Goal: Task Accomplishment & Management: Manage account settings

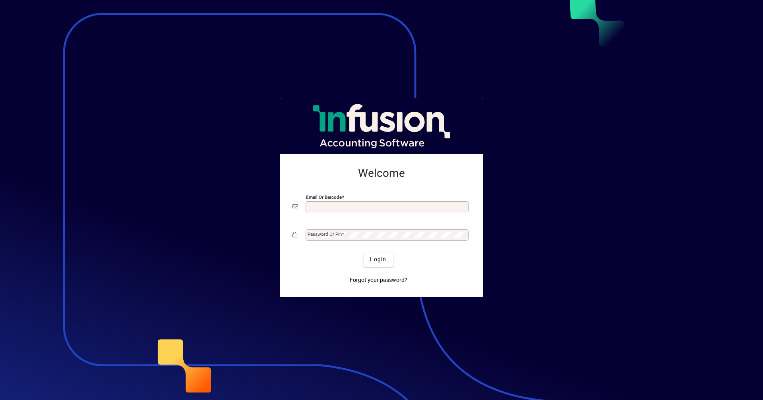
drag, startPoint x: 412, startPoint y: 205, endPoint x: 569, endPoint y: 192, distance: 157.5
click at [570, 192] on div at bounding box center [381, 200] width 763 height 400
click at [329, 205] on mat-label "Email or Barcode" at bounding box center [326, 206] width 36 height 6
click at [329, 205] on input "Email or Barcode" at bounding box center [388, 206] width 161 height 6
type input "**********"
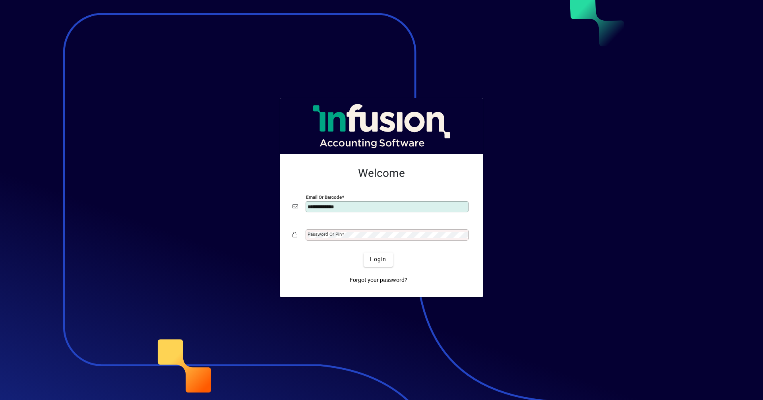
click at [335, 234] on mat-label "Password or Pin" at bounding box center [325, 234] width 34 height 6
click at [364, 252] on button "Login" at bounding box center [378, 259] width 29 height 14
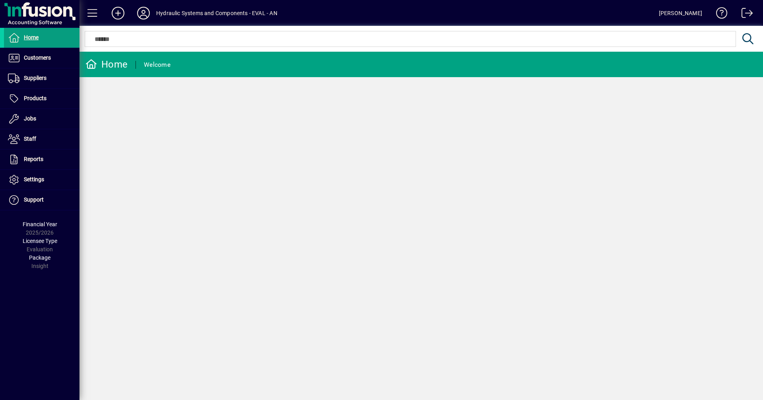
click at [695, 14] on div "Al McInroe" at bounding box center [680, 13] width 43 height 13
click at [720, 12] on span at bounding box center [718, 14] width 19 height 19
click at [50, 178] on span at bounding box center [42, 179] width 76 height 19
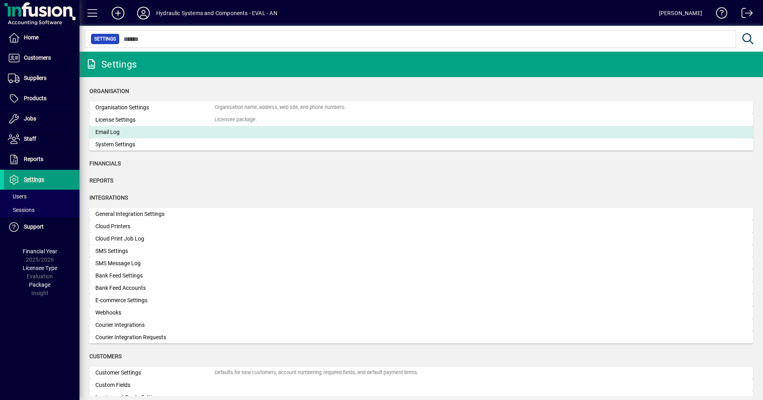
click at [147, 131] on div "Email Log" at bounding box center [154, 132] width 119 height 8
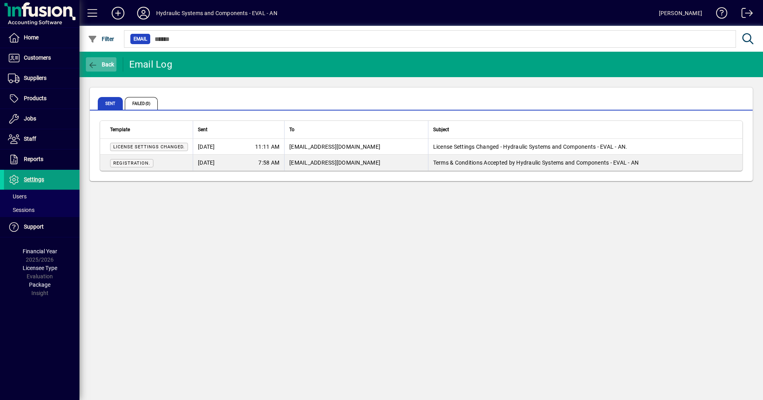
click at [107, 60] on span "button" at bounding box center [101, 64] width 31 height 19
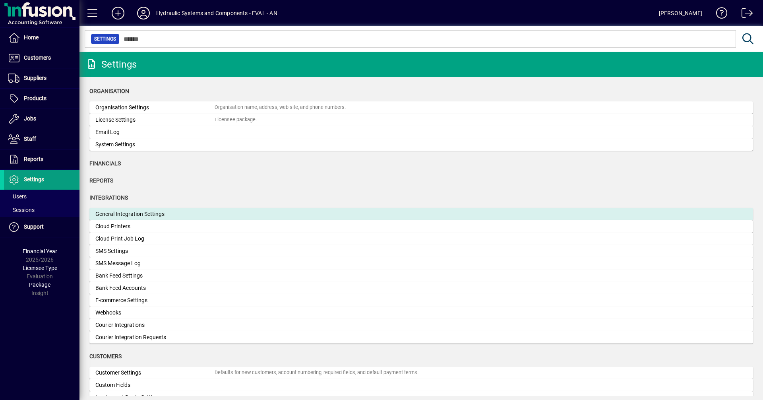
click at [181, 213] on div "General Integration Settings" at bounding box center [154, 214] width 119 height 8
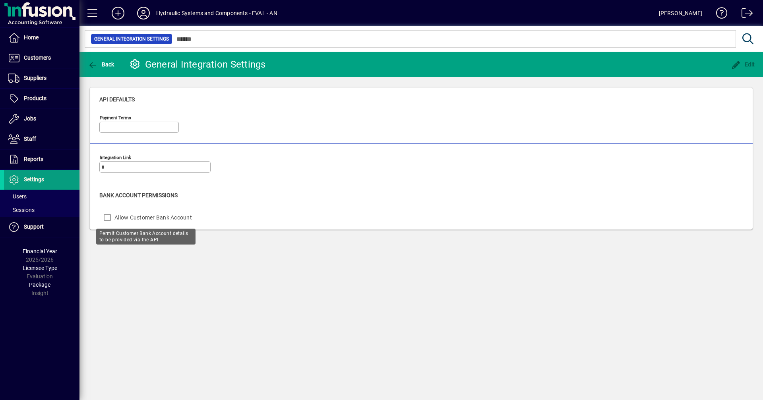
type input "*****"
type input "**********"
click at [95, 64] on icon "button" at bounding box center [93, 65] width 10 height 8
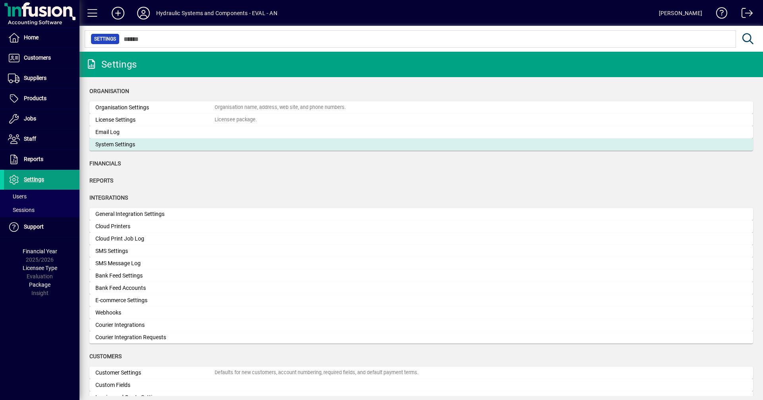
click at [128, 142] on div "System Settings" at bounding box center [154, 144] width 119 height 8
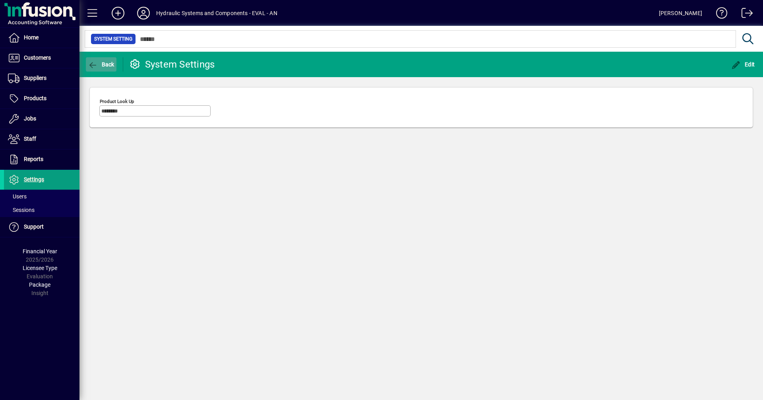
click at [101, 62] on span "Back" at bounding box center [101, 64] width 27 height 6
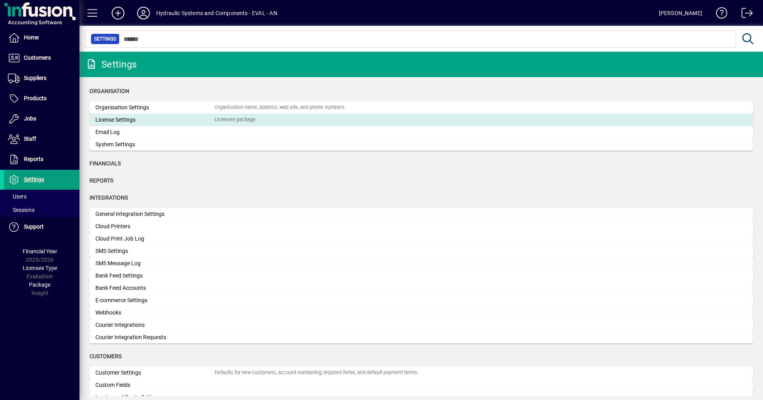
click at [151, 120] on div "License Settings" at bounding box center [154, 120] width 119 height 8
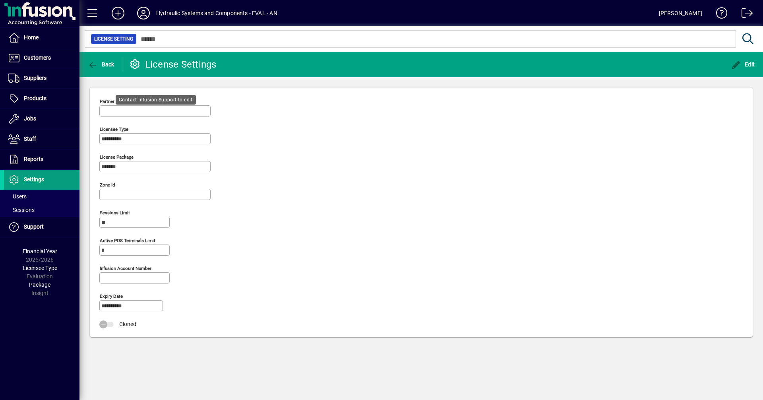
type input "**********"
click at [97, 63] on icon "button" at bounding box center [93, 65] width 10 height 8
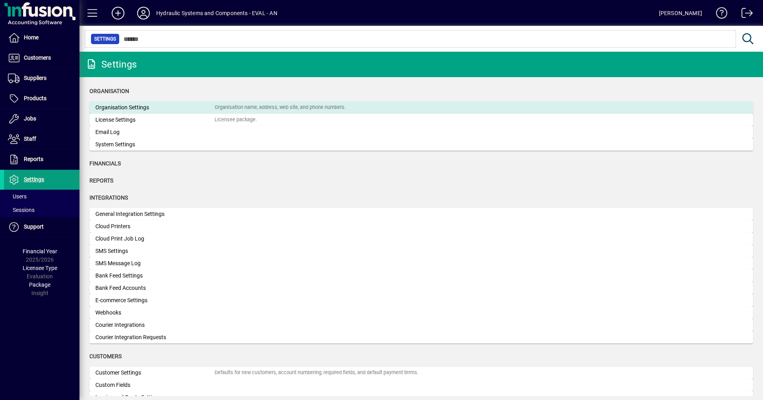
click at [182, 108] on div "Organisation Settings" at bounding box center [154, 107] width 119 height 8
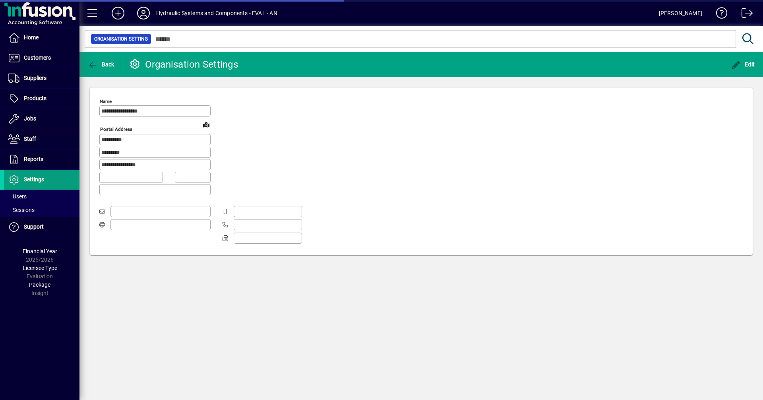
type input "**********"
click at [99, 63] on span "Back" at bounding box center [101, 64] width 27 height 6
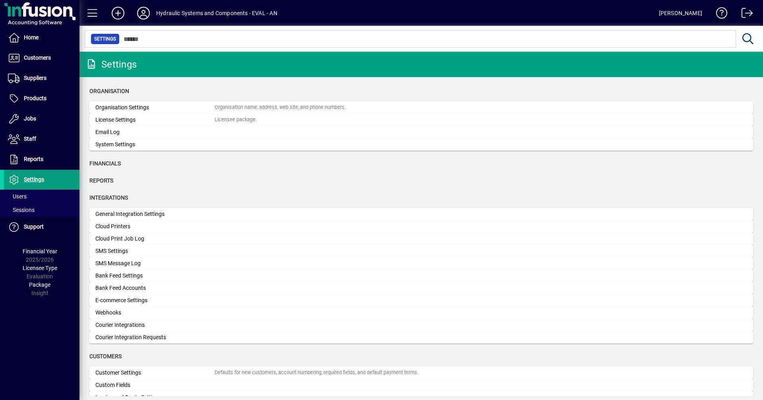
click at [142, 14] on icon at bounding box center [144, 13] width 16 height 13
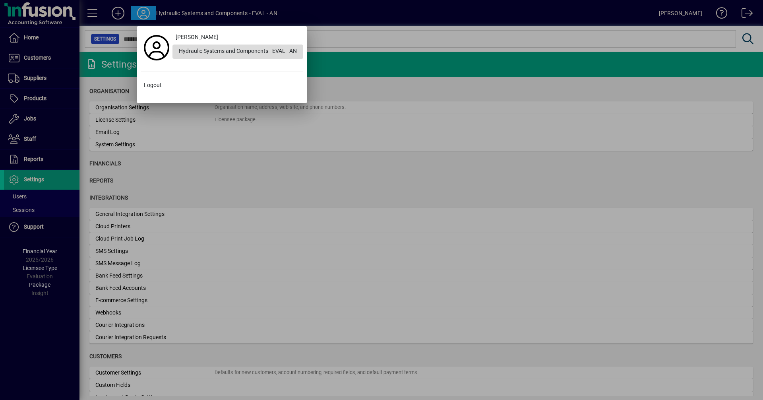
click at [278, 50] on div "Hydraulic Systems and Components - EVAL - AN" at bounding box center [237, 52] width 131 height 14
drag, startPoint x: 278, startPoint y: 50, endPoint x: 488, endPoint y: 196, distance: 255.2
click at [488, 196] on div at bounding box center [381, 200] width 763 height 400
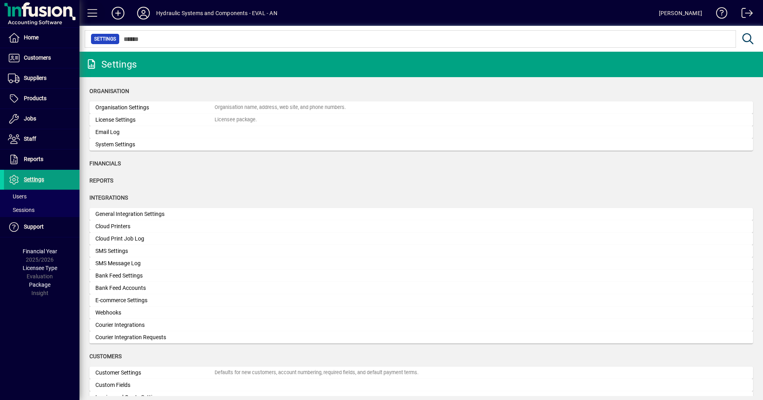
click at [93, 11] on span at bounding box center [92, 13] width 19 height 19
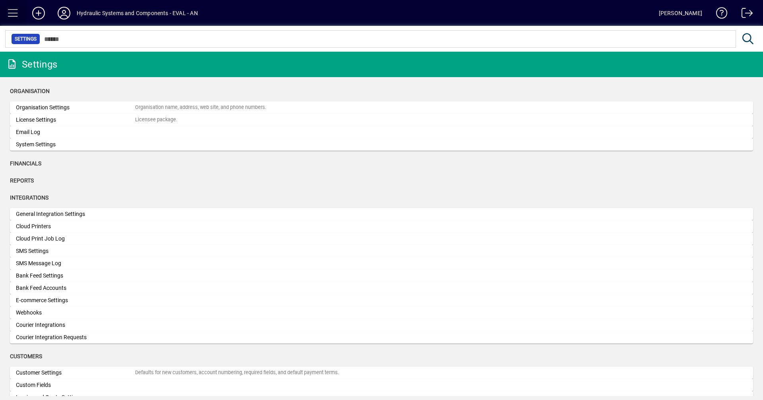
click at [10, 11] on span at bounding box center [13, 13] width 19 height 19
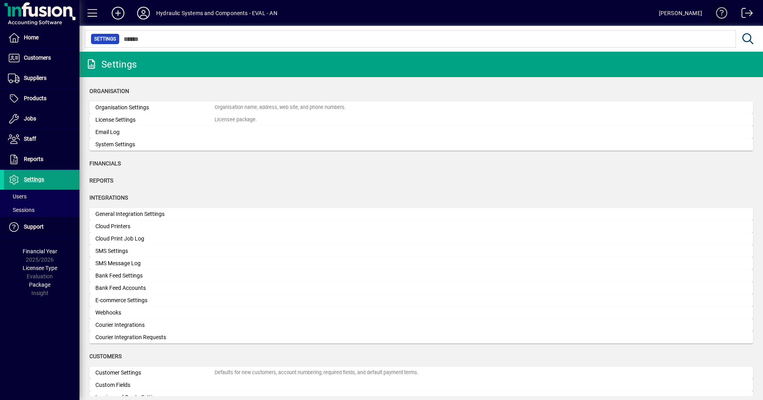
click at [720, 10] on span at bounding box center [718, 14] width 19 height 19
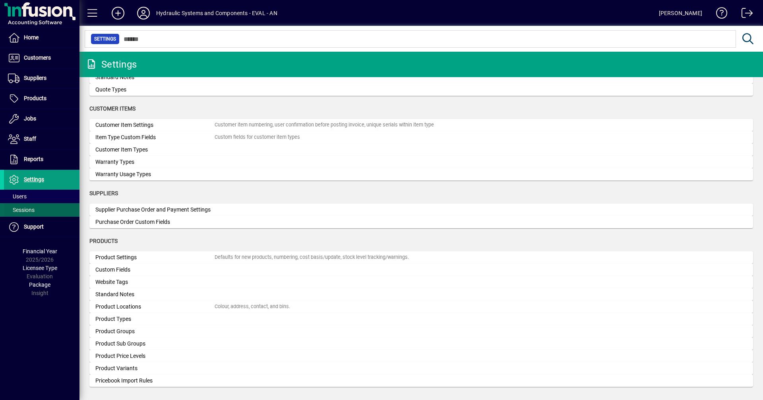
scroll to position [357, 0]
click at [45, 196] on span at bounding box center [42, 196] width 76 height 19
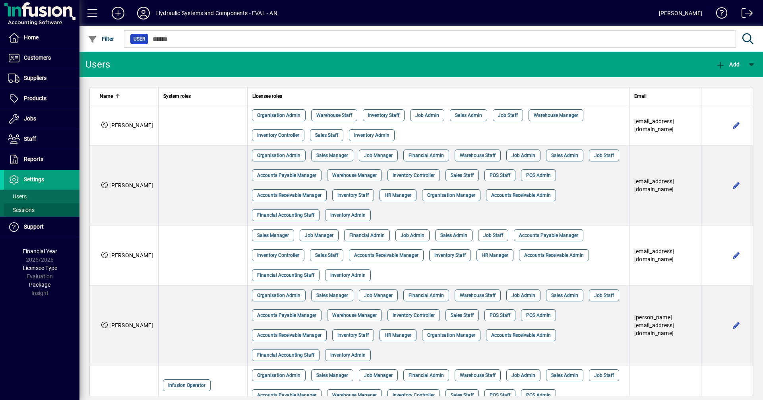
click at [51, 210] on span at bounding box center [42, 209] width 76 height 19
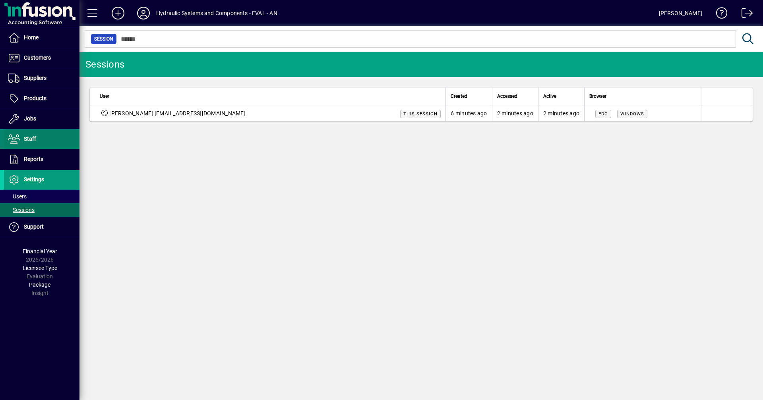
click at [48, 136] on span at bounding box center [42, 139] width 76 height 19
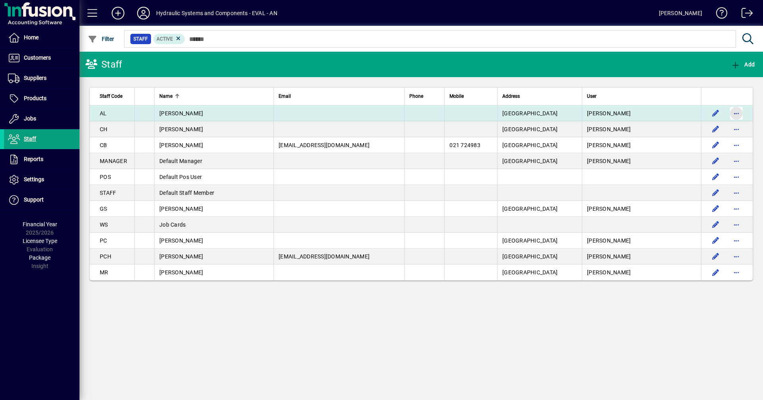
click at [740, 111] on span "button" at bounding box center [736, 113] width 19 height 19
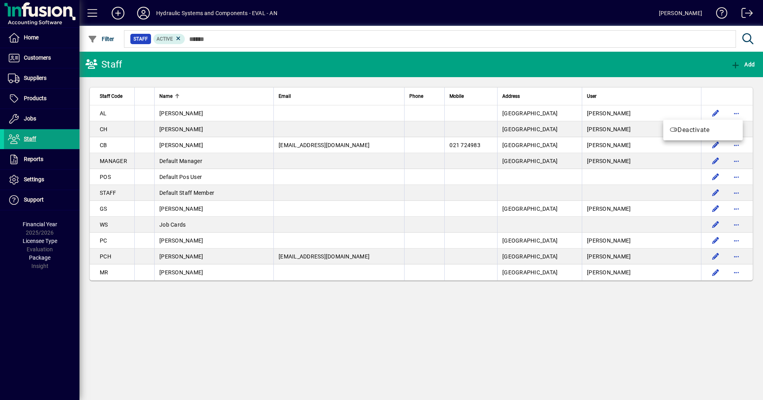
drag, startPoint x: 555, startPoint y: 344, endPoint x: 552, endPoint y: 339, distance: 5.7
click at [555, 343] on div at bounding box center [381, 200] width 763 height 400
click at [47, 41] on span at bounding box center [42, 37] width 76 height 19
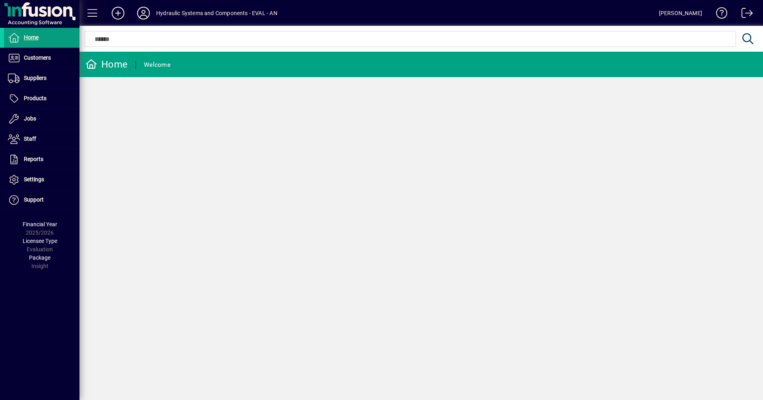
click at [95, 12] on span at bounding box center [92, 13] width 19 height 19
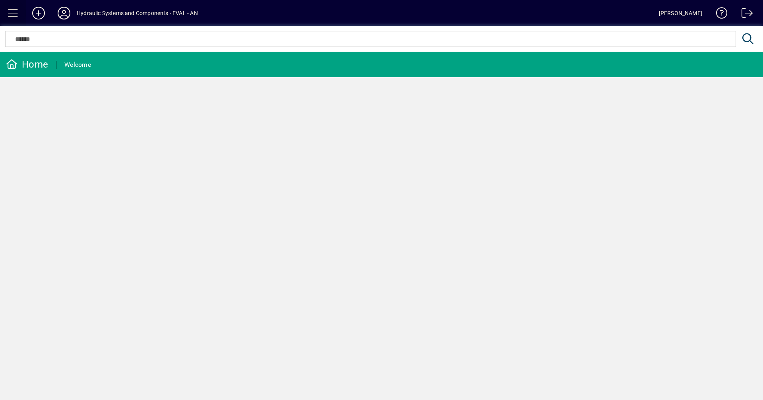
click at [14, 13] on span at bounding box center [13, 13] width 19 height 19
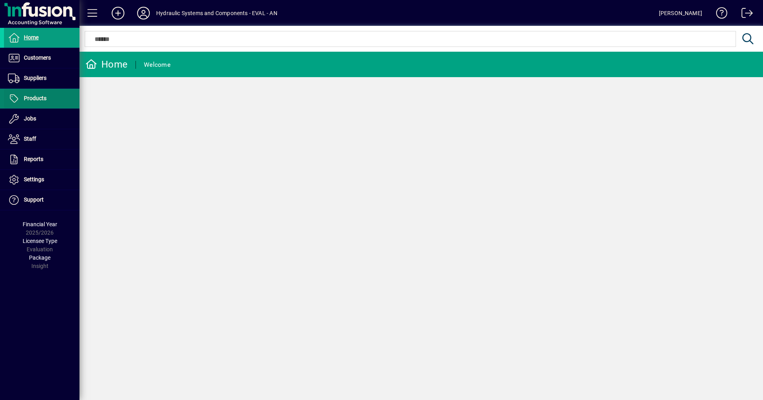
click at [42, 101] on span "Products" at bounding box center [35, 98] width 23 height 6
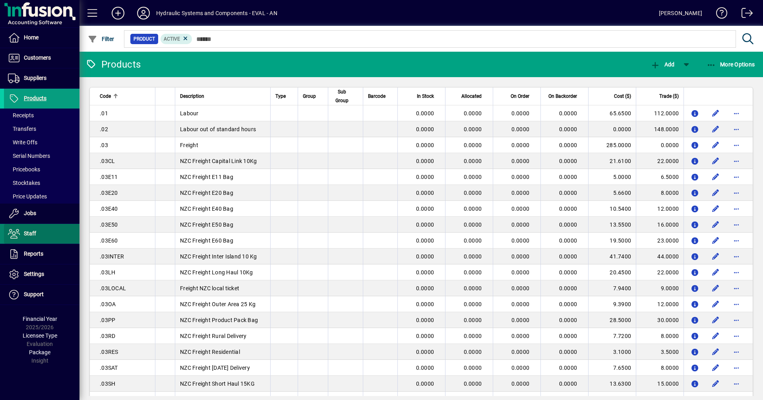
click at [57, 232] on span at bounding box center [42, 233] width 76 height 19
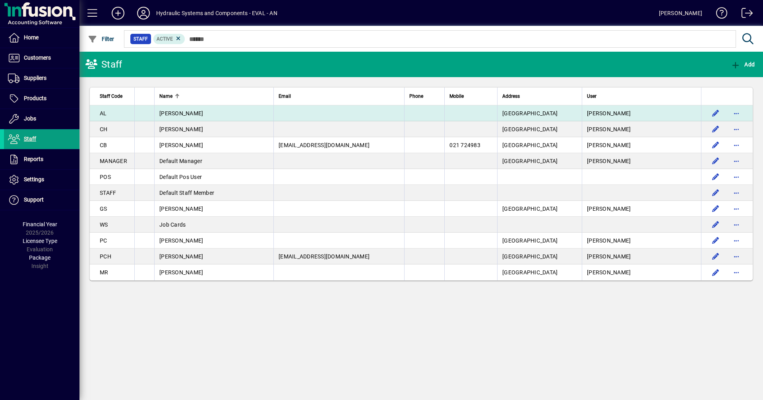
click at [298, 113] on td at bounding box center [338, 113] width 131 height 16
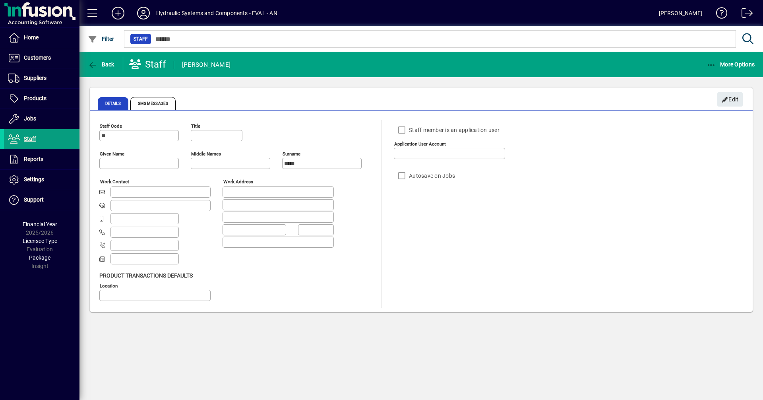
type input "**********"
click at [42, 114] on span at bounding box center [42, 118] width 76 height 19
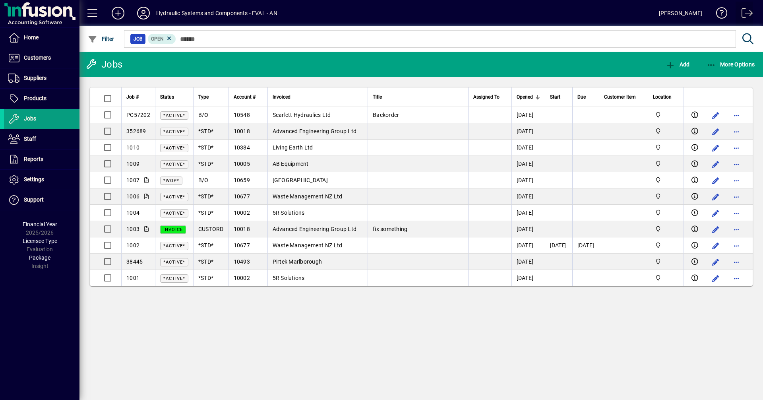
click at [749, 12] on span at bounding box center [744, 14] width 19 height 19
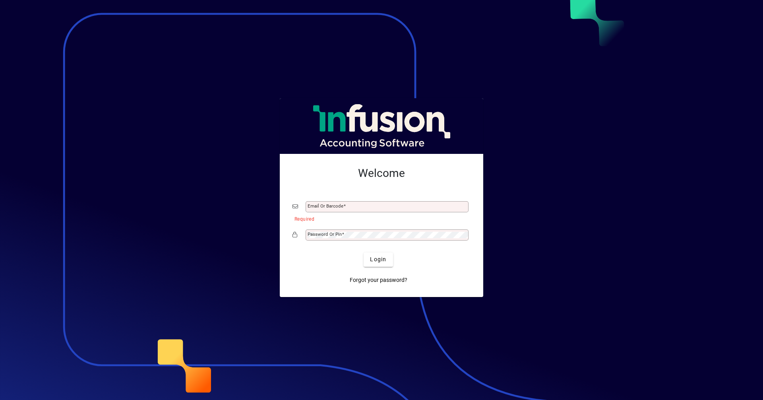
drag, startPoint x: 401, startPoint y: 190, endPoint x: 298, endPoint y: 259, distance: 124.3
click at [299, 261] on div "Login" at bounding box center [378, 259] width 178 height 14
click at [293, 204] on mat-icon at bounding box center [297, 207] width 10 height 12
click at [468, 203] on div at bounding box center [468, 203] width 0 height 0
paste input "*******"
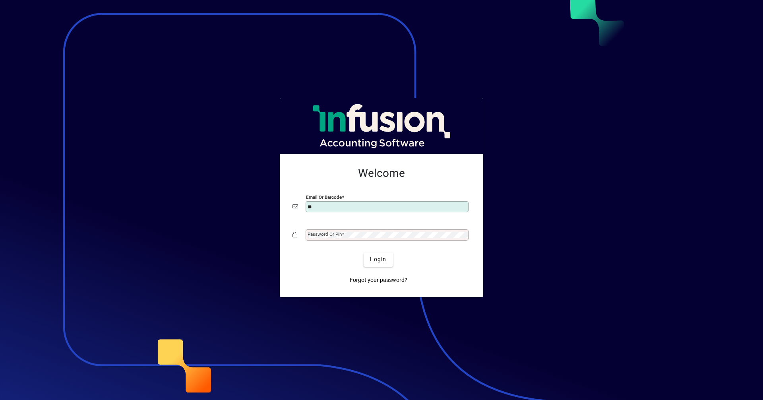
type input "*"
type input "**********"
click at [328, 232] on mat-label "Password or Pin" at bounding box center [325, 234] width 34 height 6
click at [364, 252] on button "Login" at bounding box center [378, 259] width 29 height 14
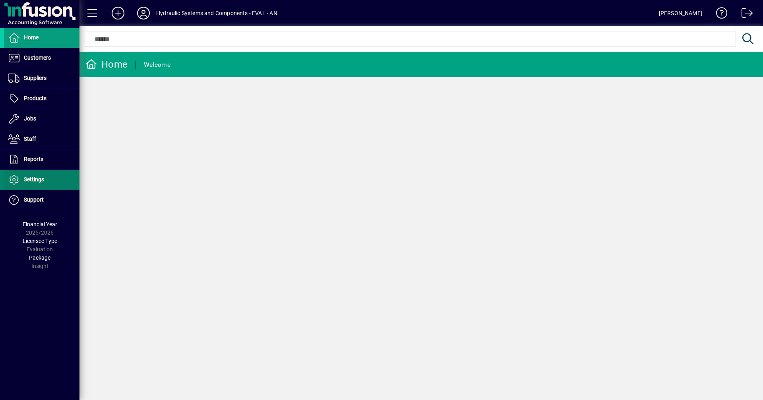
click at [57, 178] on span at bounding box center [42, 179] width 76 height 19
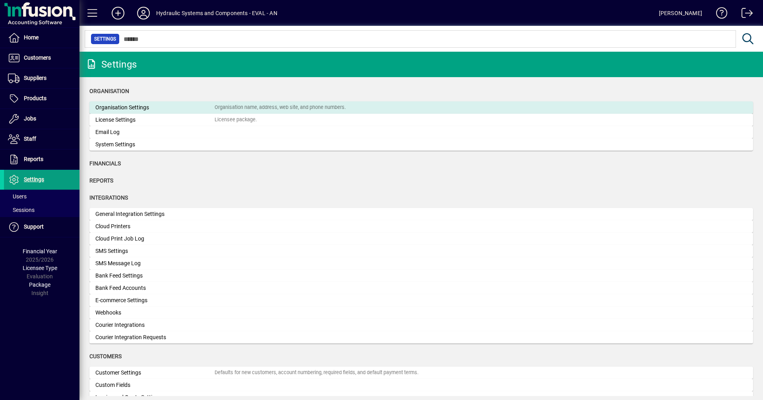
click at [188, 109] on div "Organisation Settings" at bounding box center [154, 107] width 119 height 8
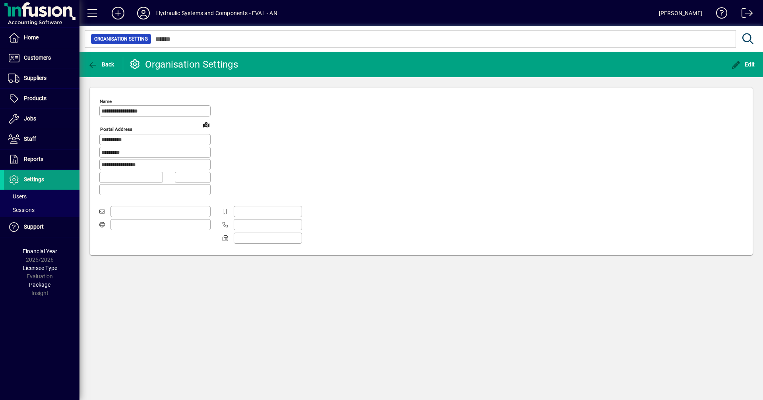
type input "**********"
click at [100, 59] on span "button" at bounding box center [101, 64] width 31 height 19
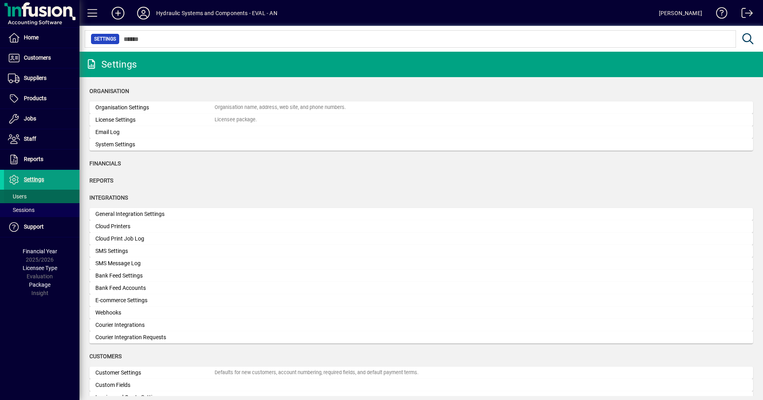
click at [26, 195] on span "Users" at bounding box center [17, 196] width 19 height 6
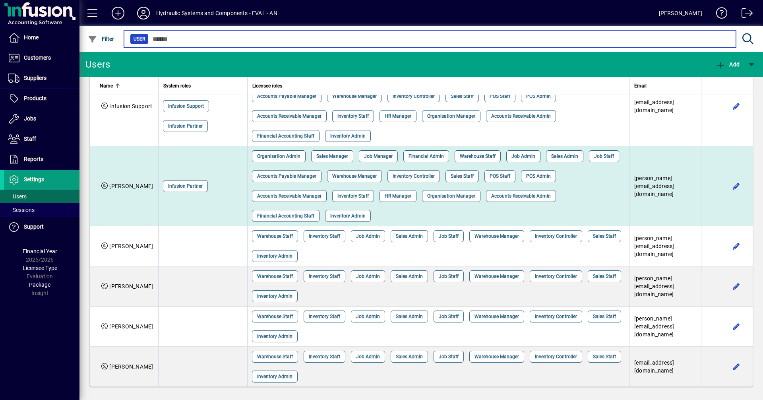
scroll to position [300, 0]
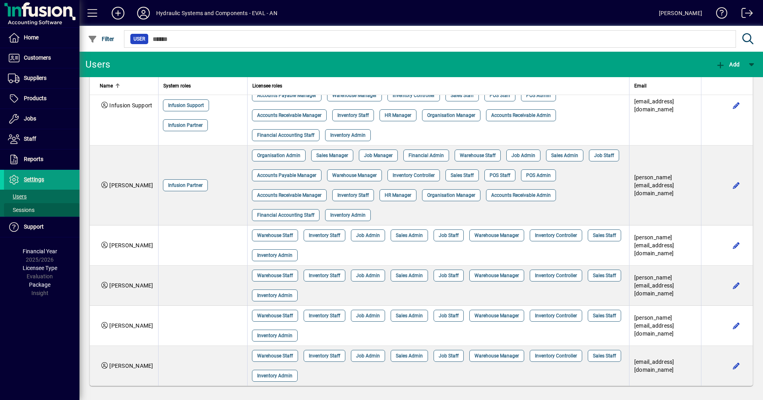
click at [47, 212] on span at bounding box center [42, 209] width 76 height 19
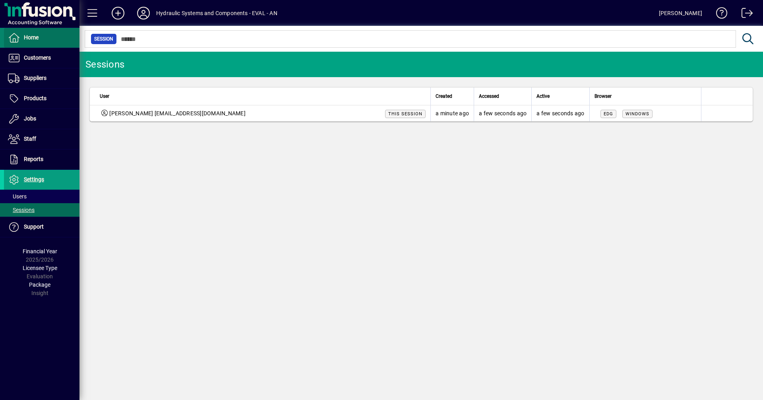
click at [42, 36] on span at bounding box center [42, 37] width 76 height 19
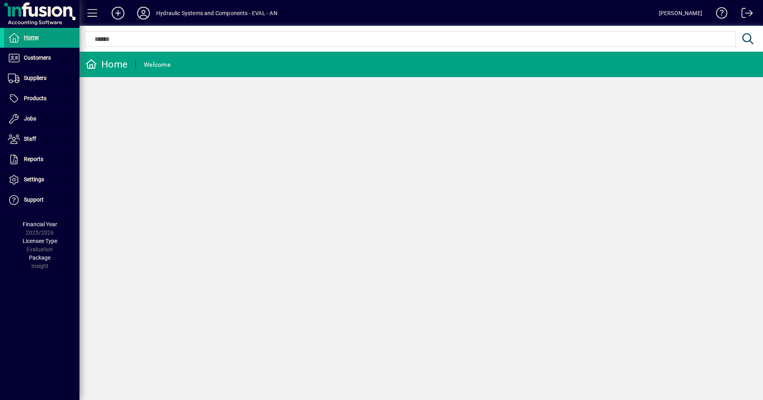
click at [120, 64] on div "Home" at bounding box center [106, 64] width 42 height 13
click at [57, 122] on span at bounding box center [42, 118] width 76 height 19
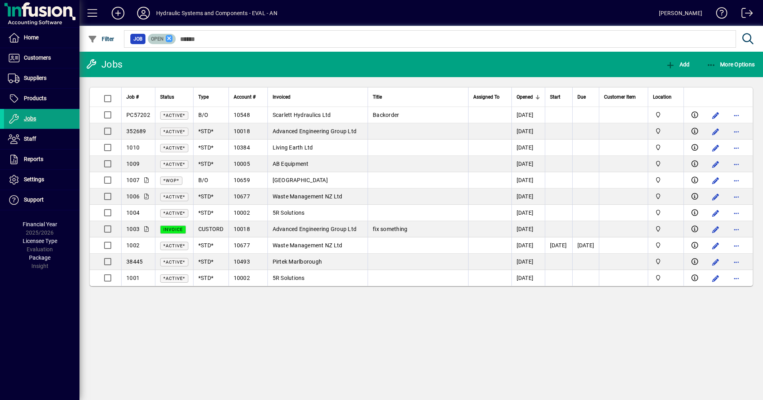
click at [166, 39] on icon at bounding box center [169, 38] width 7 height 7
click at [60, 98] on span at bounding box center [42, 98] width 76 height 19
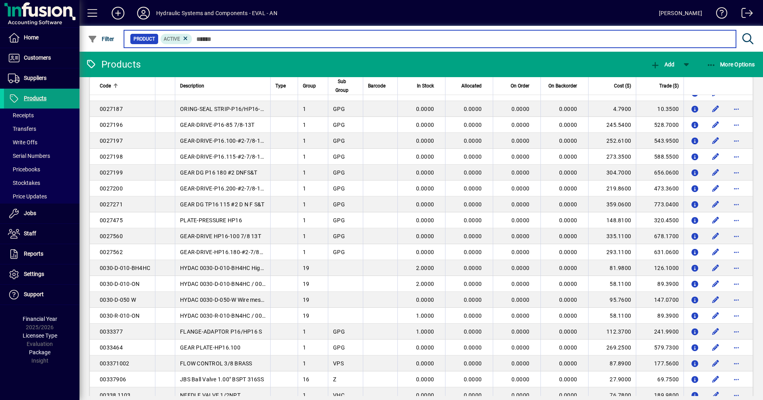
scroll to position [1229, 0]
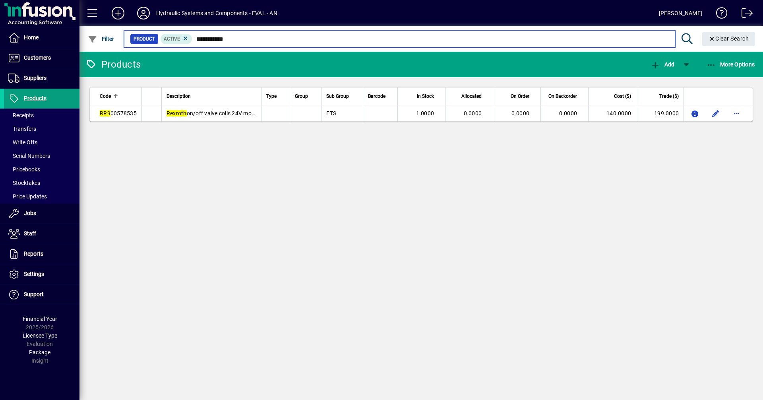
drag, startPoint x: 206, startPoint y: 40, endPoint x: 195, endPoint y: 41, distance: 11.6
click at [195, 41] on input "**********" at bounding box center [430, 38] width 476 height 11
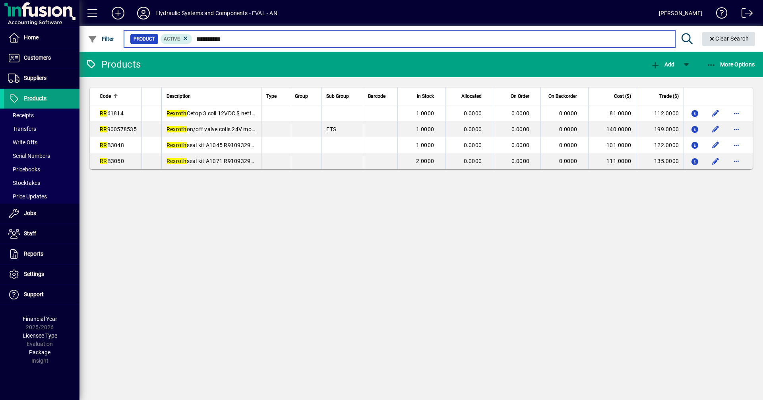
type input "**********"
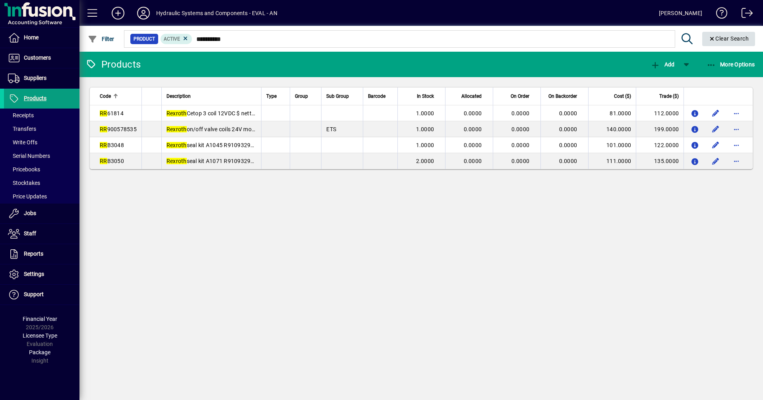
click at [730, 37] on span "Clear Search" at bounding box center [729, 38] width 41 height 6
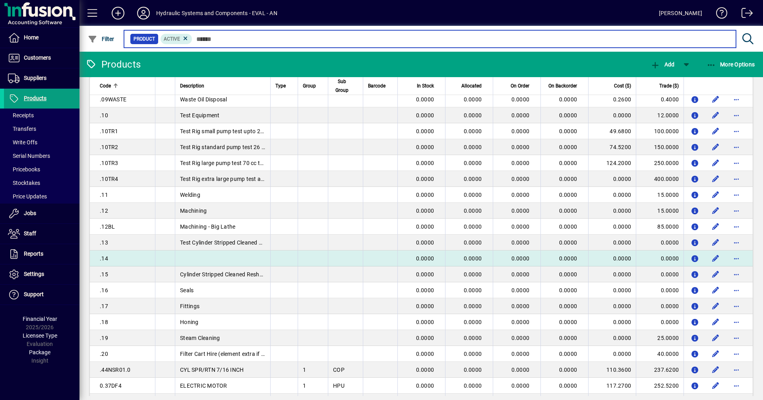
scroll to position [396, 0]
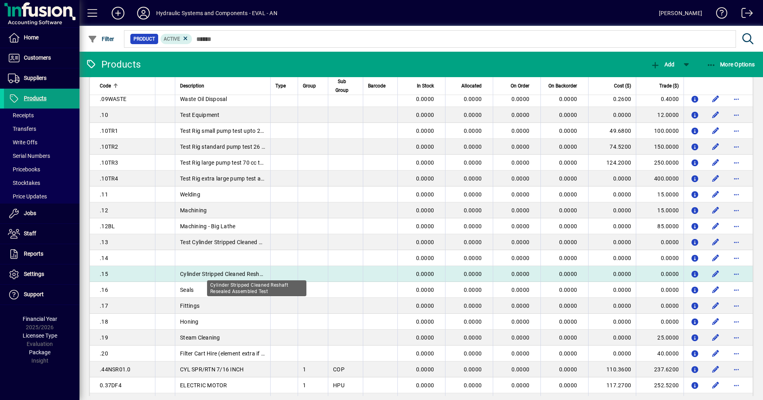
click at [222, 271] on span "Cylinder Stripped Cleaned Reshaft Resealed Assembled Test" at bounding box center [256, 274] width 152 height 6
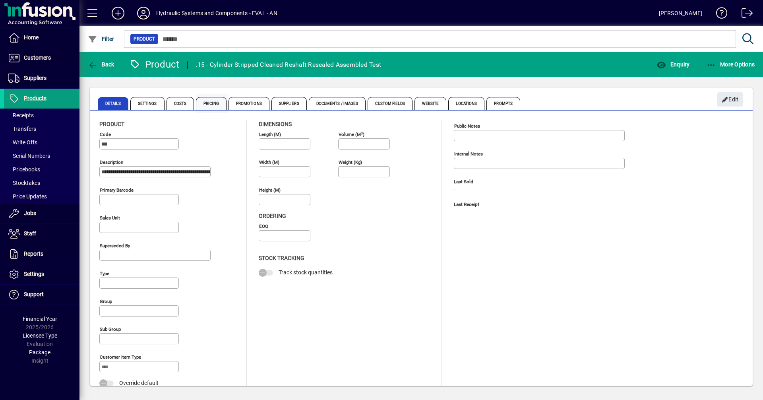
click at [216, 103] on span "Pricing" at bounding box center [211, 103] width 31 height 13
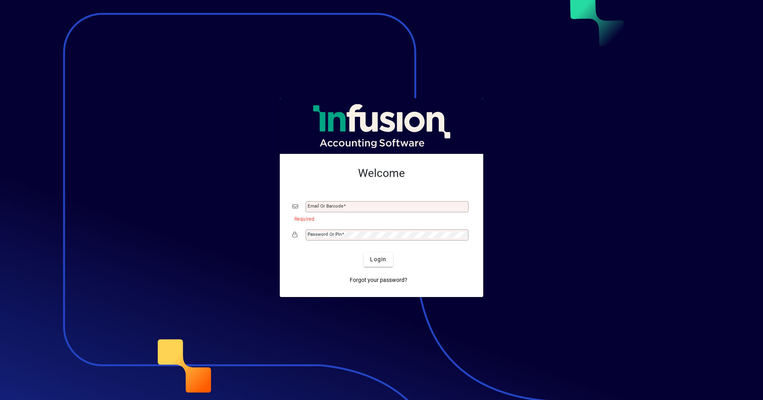
click at [295, 207] on mat-icon at bounding box center [297, 207] width 10 height 12
click at [292, 232] on mat-icon at bounding box center [297, 235] width 10 height 12
click at [468, 232] on div at bounding box center [468, 232] width 0 height 0
click at [296, 234] on mat-icon at bounding box center [297, 235] width 10 height 12
drag, startPoint x: 465, startPoint y: 238, endPoint x: 437, endPoint y: 261, distance: 36.7
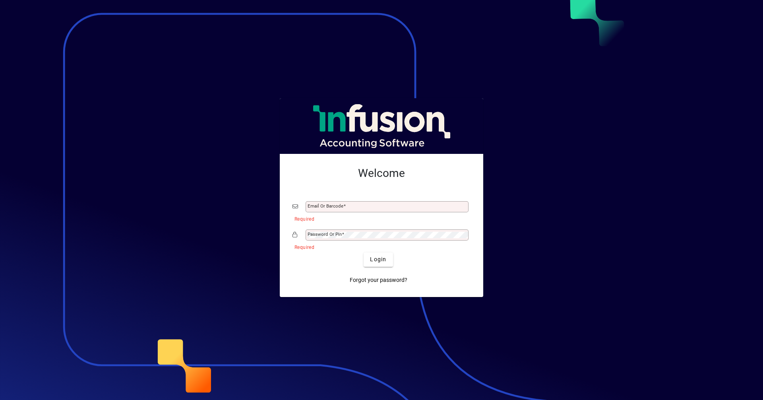
click at [437, 261] on div "Login" at bounding box center [378, 259] width 178 height 14
click at [391, 276] on span "Forgot your password?" at bounding box center [379, 280] width 58 height 8
type input "**********"
click at [364, 252] on button "Login" at bounding box center [378, 259] width 29 height 14
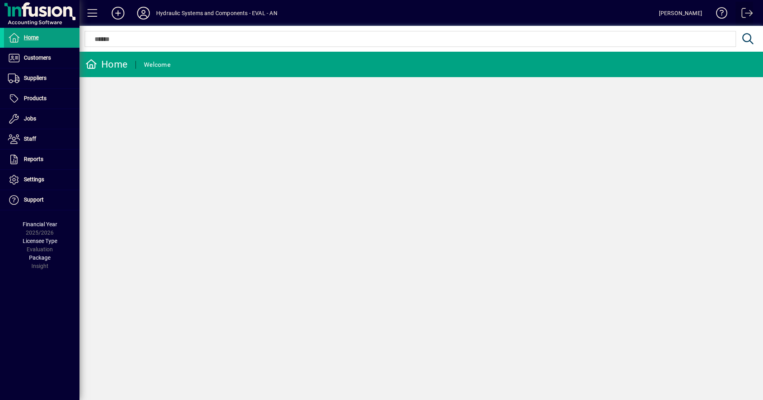
click at [747, 9] on span at bounding box center [744, 14] width 19 height 19
